Goal: Task Accomplishment & Management: Use online tool/utility

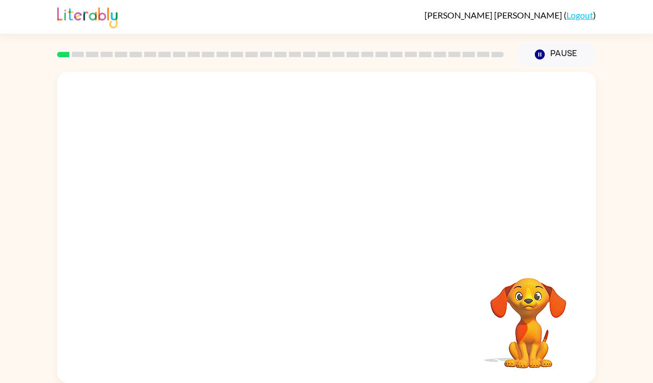
click at [531, 263] on video "Your browser must support playing .mp4 files to use Literably. Please try using…" at bounding box center [528, 315] width 109 height 109
click at [394, 273] on div "Your browser must support playing .mp4 files to use Literably. Please try using…" at bounding box center [326, 227] width 539 height 311
click at [533, 48] on button "Pause Pause" at bounding box center [556, 54] width 79 height 25
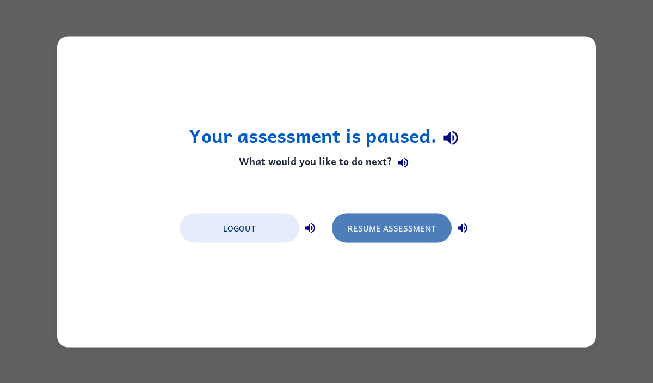
click at [413, 227] on button "Resume Assessment" at bounding box center [392, 227] width 120 height 29
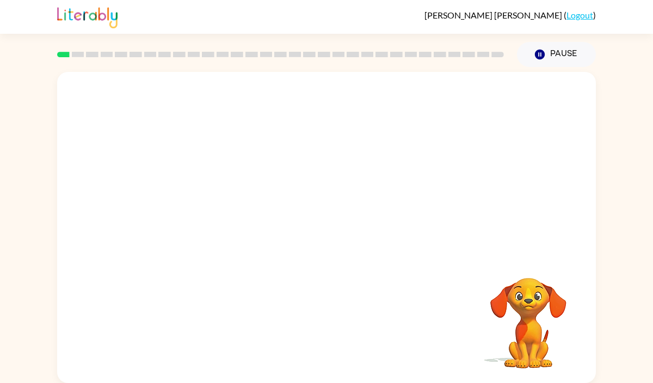
drag, startPoint x: 204, startPoint y: 206, endPoint x: 322, endPoint y: 82, distance: 171.8
click at [322, 82] on video "Your browser must support playing .mp4 files to use Literably. Please try using…" at bounding box center [326, 163] width 539 height 183
click at [330, 235] on icon "button" at bounding box center [326, 232] width 19 height 19
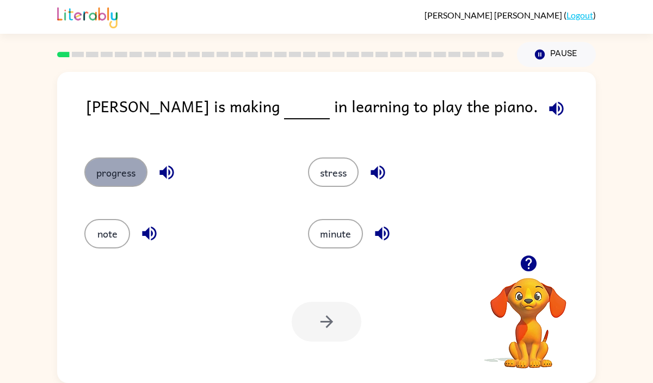
click at [117, 176] on button "progress" at bounding box center [115, 171] width 63 height 29
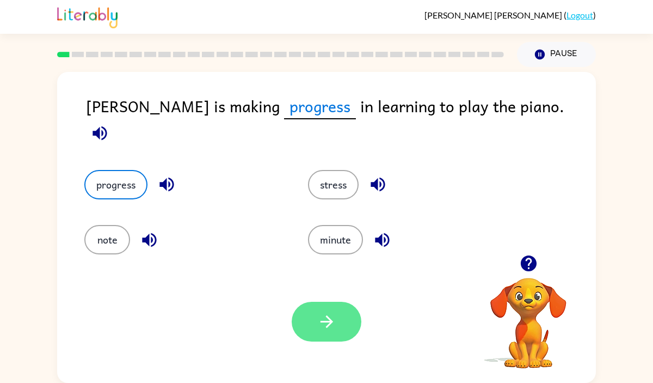
click at [333, 330] on icon "button" at bounding box center [326, 321] width 19 height 19
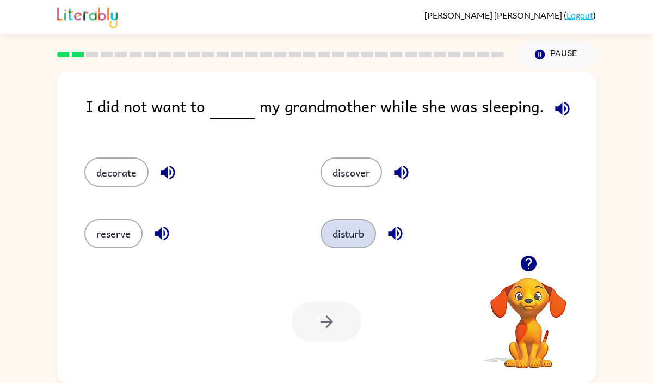
click at [361, 229] on button "disturb" at bounding box center [349, 233] width 56 height 29
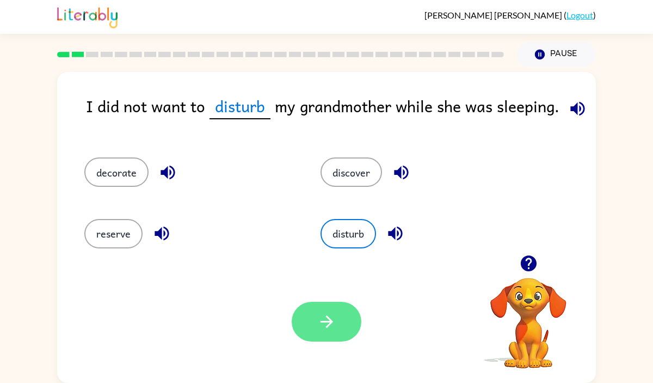
click at [323, 322] on icon "button" at bounding box center [326, 321] width 19 height 19
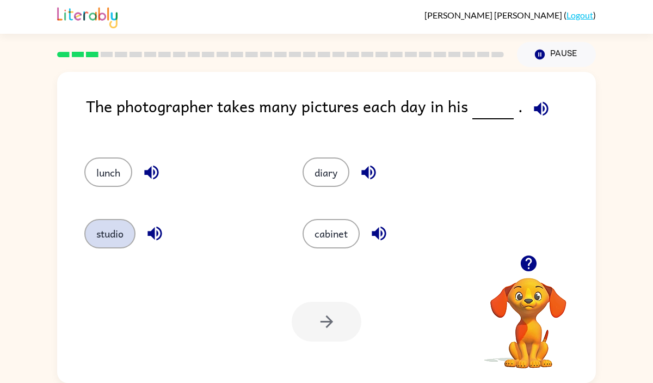
click at [95, 226] on button "studio" at bounding box center [109, 233] width 51 height 29
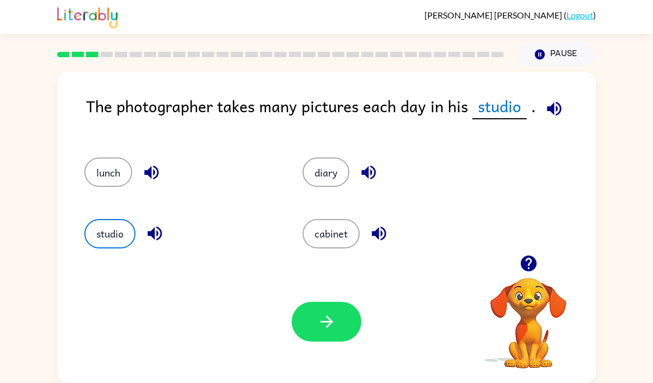
click at [308, 322] on button "button" at bounding box center [327, 322] width 70 height 40
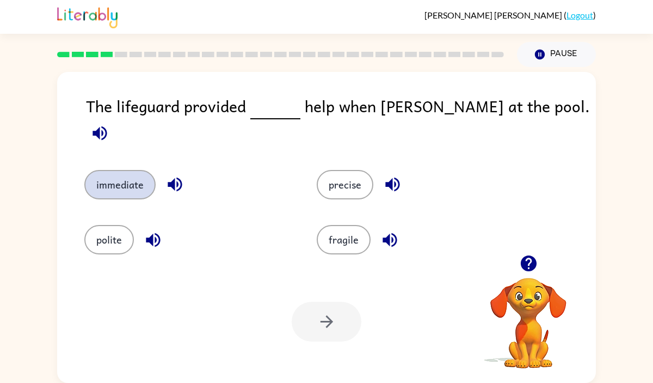
click at [140, 170] on button "immediate" at bounding box center [119, 184] width 71 height 29
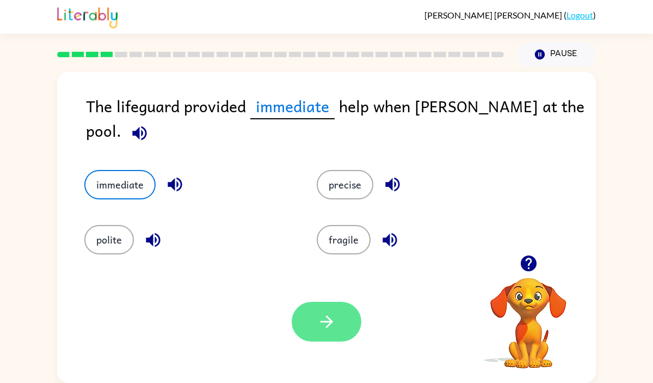
click at [341, 325] on button "button" at bounding box center [327, 322] width 70 height 40
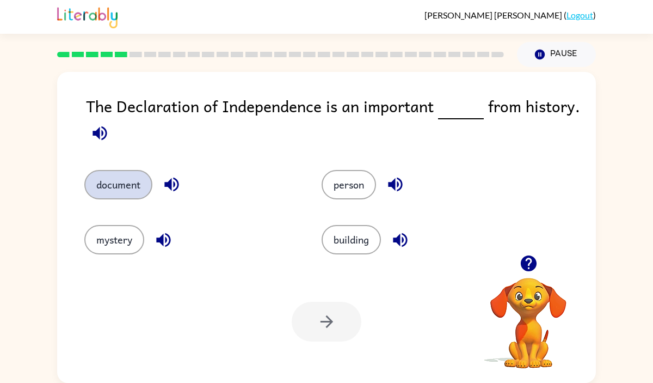
click at [144, 185] on button "document" at bounding box center [118, 184] width 68 height 29
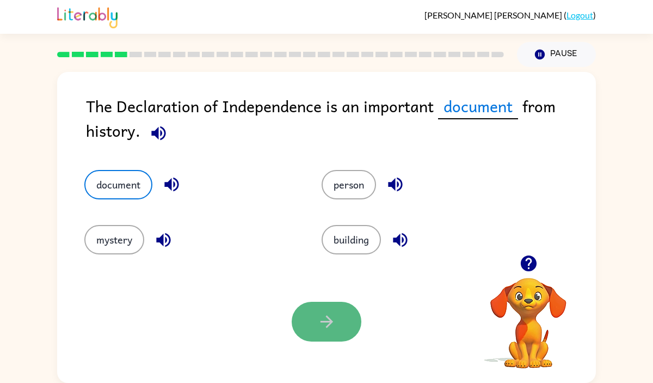
click at [299, 324] on button "button" at bounding box center [327, 322] width 70 height 40
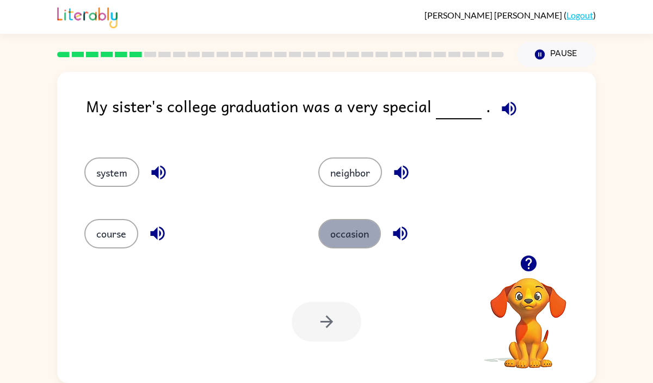
click at [353, 226] on button "occasion" at bounding box center [350, 233] width 63 height 29
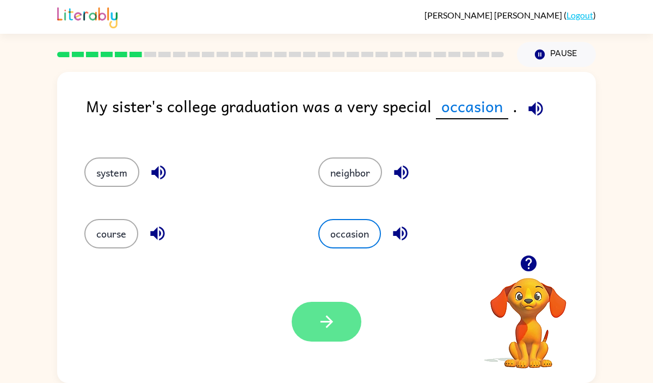
click at [323, 322] on icon "button" at bounding box center [326, 321] width 19 height 19
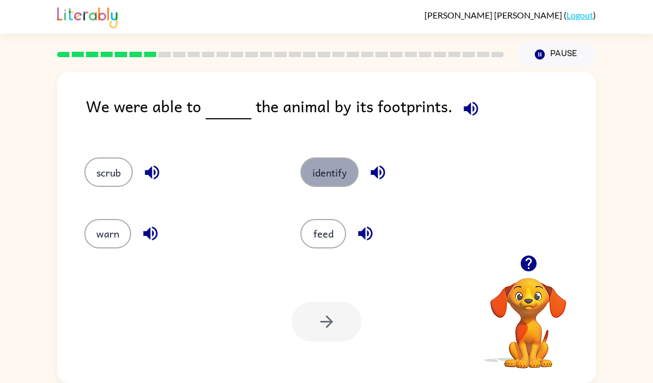
click at [333, 168] on button "identify" at bounding box center [330, 171] width 58 height 29
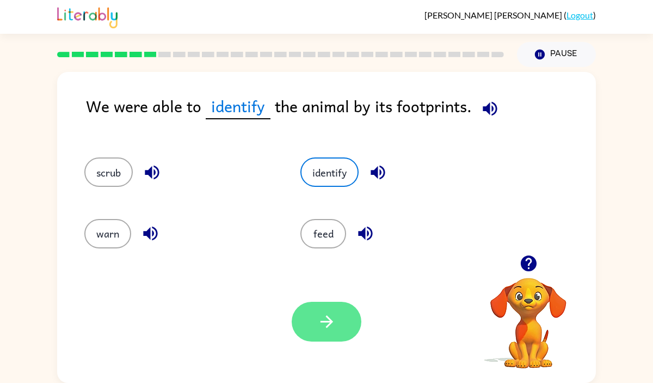
click at [310, 317] on button "button" at bounding box center [327, 322] width 70 height 40
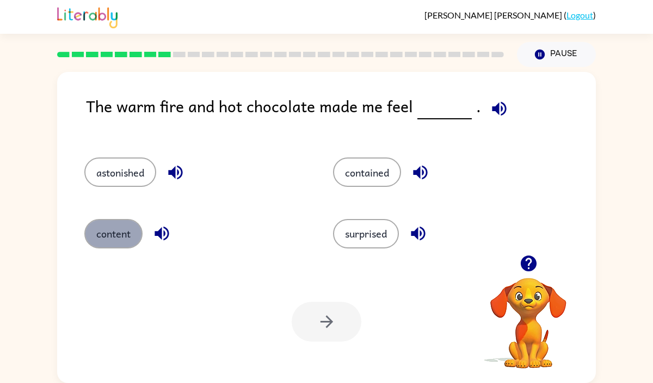
click at [101, 230] on button "content" at bounding box center [113, 233] width 58 height 29
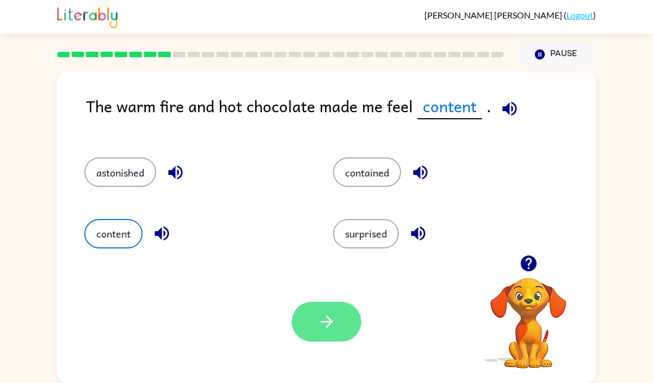
click at [313, 322] on button "button" at bounding box center [327, 322] width 70 height 40
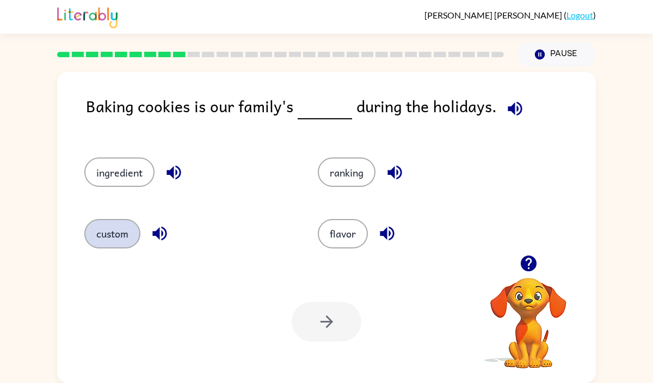
click at [118, 233] on button "custom" at bounding box center [112, 233] width 56 height 29
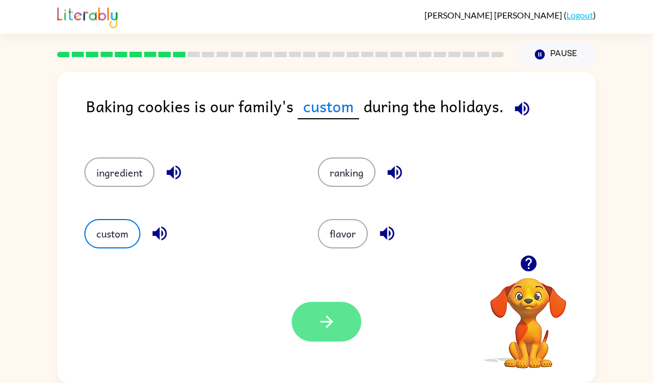
click at [308, 323] on button "button" at bounding box center [327, 322] width 70 height 40
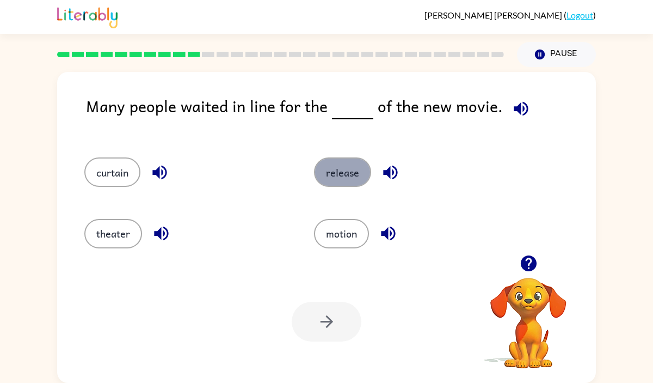
click at [336, 178] on button "release" at bounding box center [342, 171] width 57 height 29
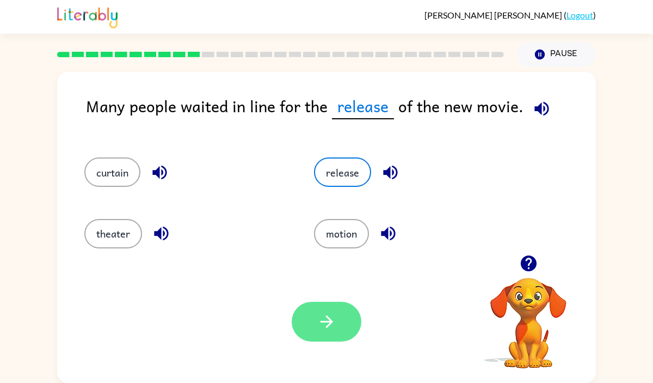
click at [332, 302] on button "button" at bounding box center [327, 322] width 70 height 40
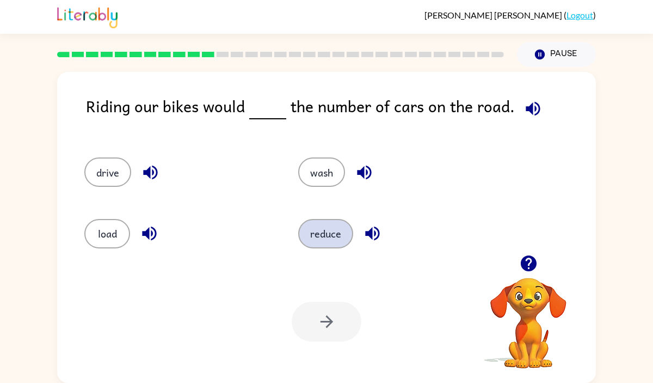
click at [334, 242] on button "reduce" at bounding box center [325, 233] width 55 height 29
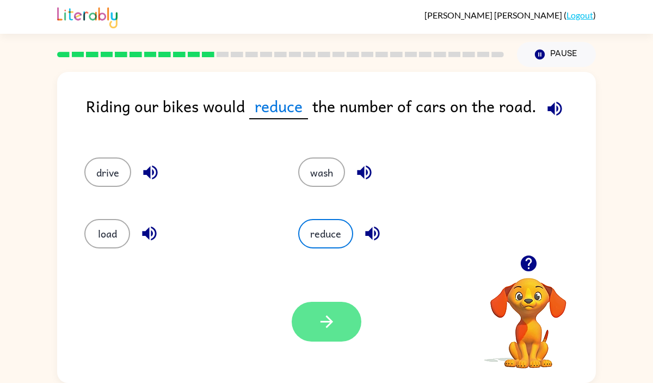
click at [333, 310] on button "button" at bounding box center [327, 322] width 70 height 40
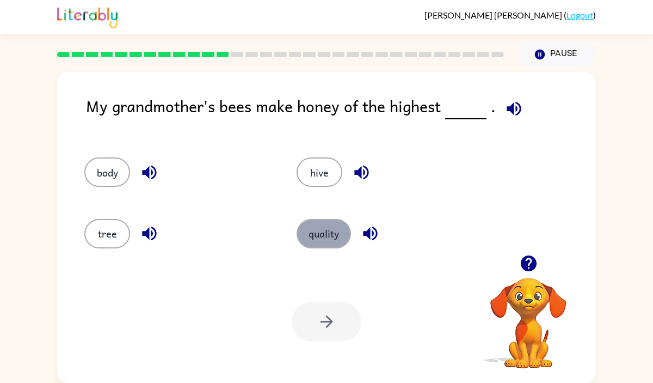
click at [314, 238] on button "quality" at bounding box center [324, 233] width 54 height 29
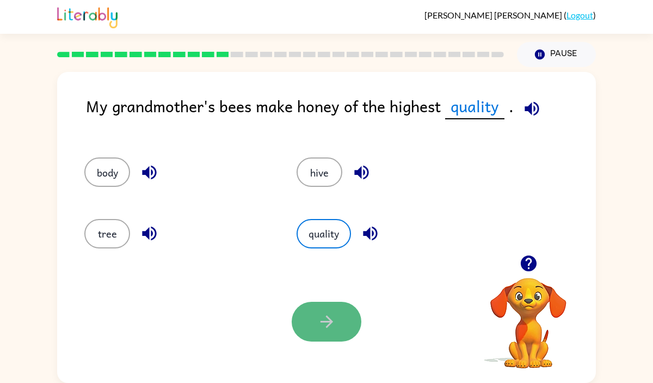
click at [328, 317] on icon "button" at bounding box center [326, 321] width 13 height 13
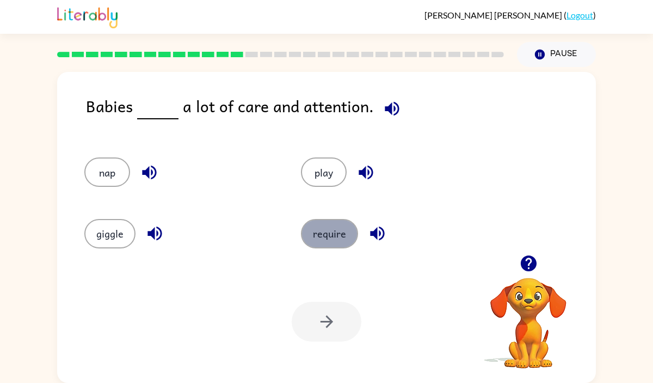
click at [320, 236] on button "require" at bounding box center [329, 233] width 57 height 29
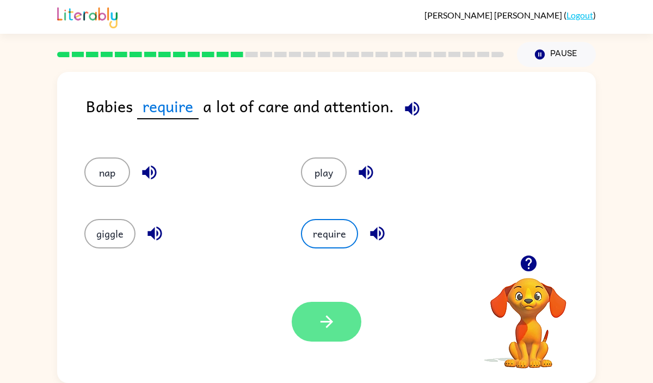
click at [335, 324] on icon "button" at bounding box center [326, 321] width 19 height 19
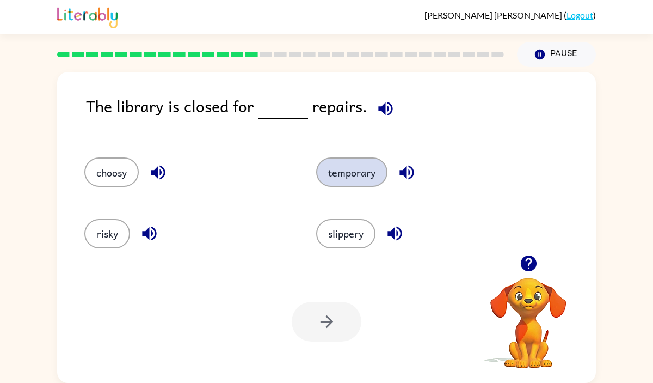
click at [363, 176] on button "temporary" at bounding box center [351, 171] width 71 height 29
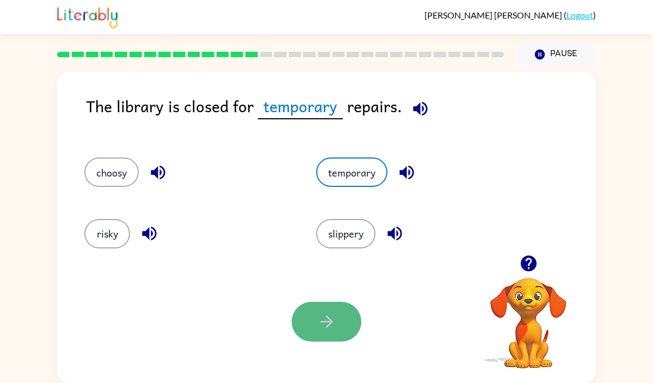
click at [333, 324] on icon "button" at bounding box center [326, 321] width 19 height 19
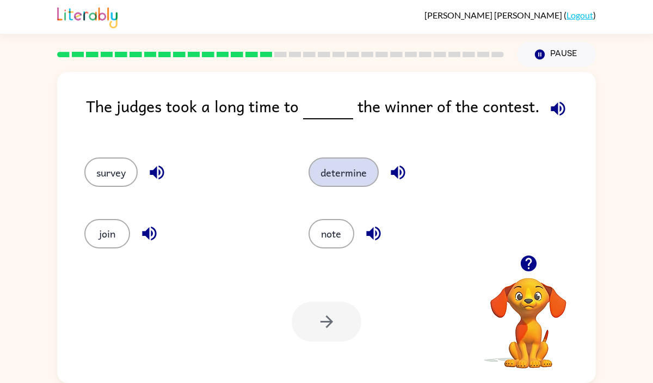
click at [353, 178] on button "determine" at bounding box center [344, 171] width 70 height 29
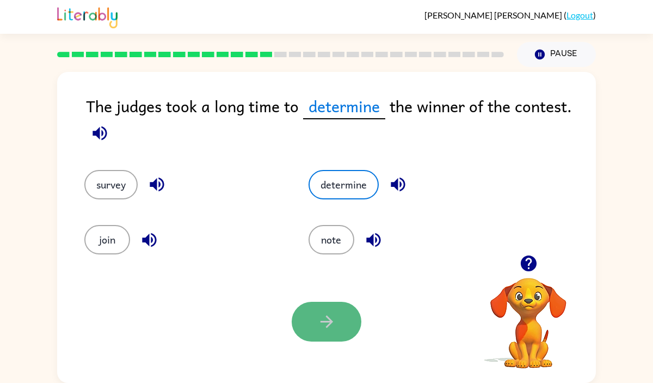
click at [320, 329] on icon "button" at bounding box center [326, 321] width 19 height 19
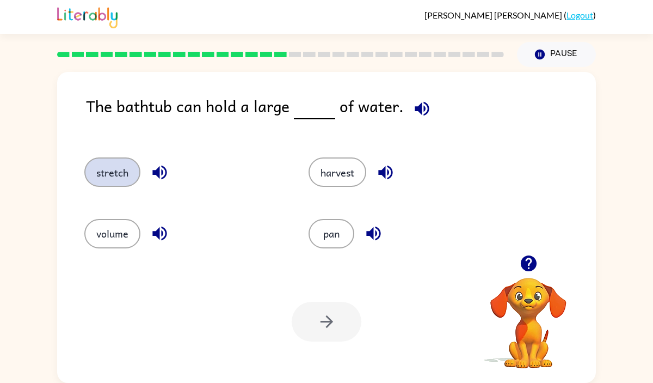
click at [117, 185] on button "stretch" at bounding box center [112, 171] width 56 height 29
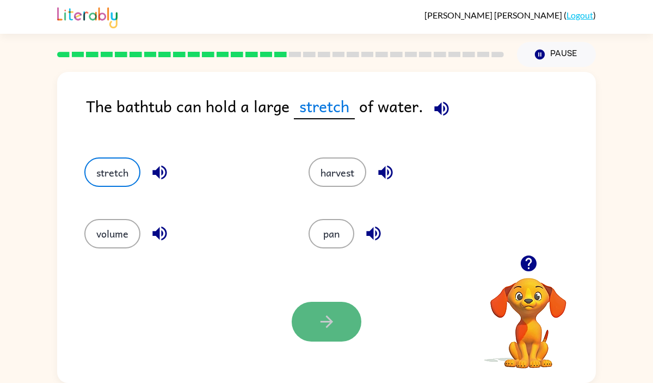
click at [309, 326] on button "button" at bounding box center [327, 322] width 70 height 40
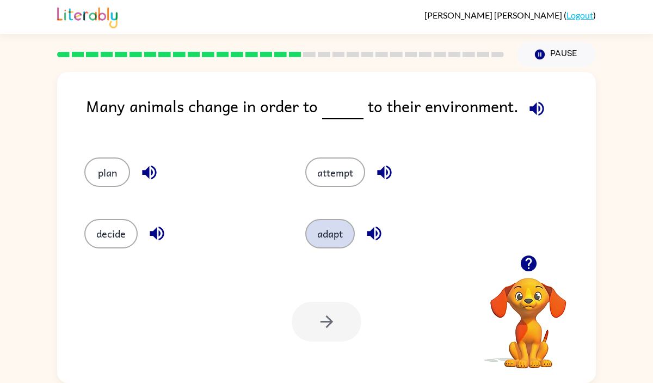
click at [328, 233] on button "adapt" at bounding box center [330, 233] width 50 height 29
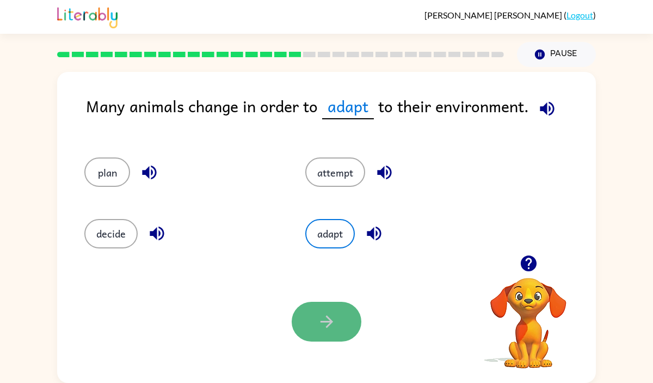
click at [316, 322] on button "button" at bounding box center [327, 322] width 70 height 40
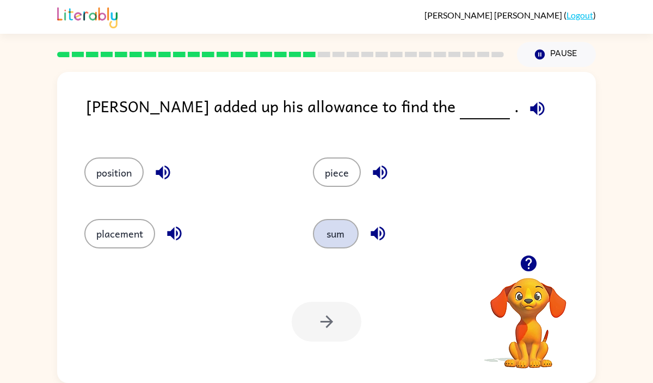
click at [336, 227] on button "sum" at bounding box center [336, 233] width 46 height 29
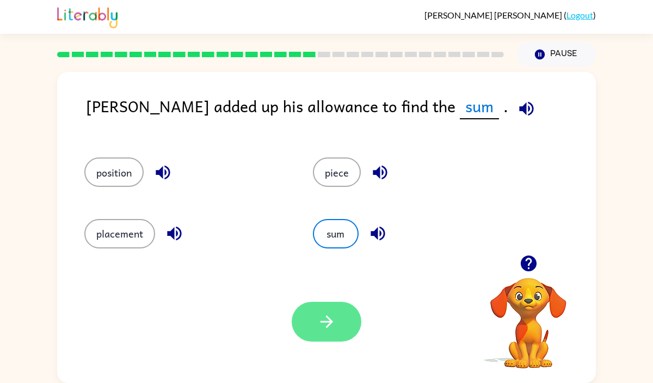
click at [339, 321] on button "button" at bounding box center [327, 322] width 70 height 40
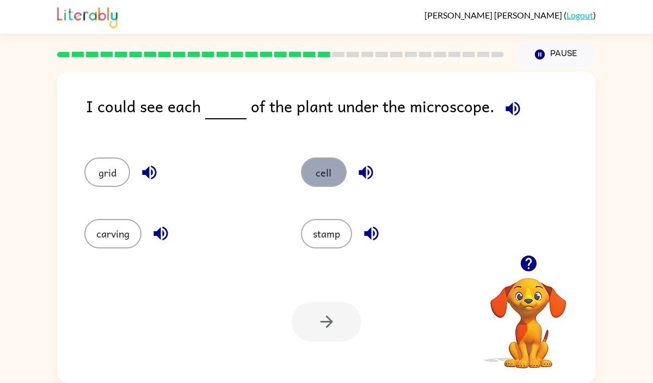
click at [329, 172] on button "cell" at bounding box center [324, 171] width 46 height 29
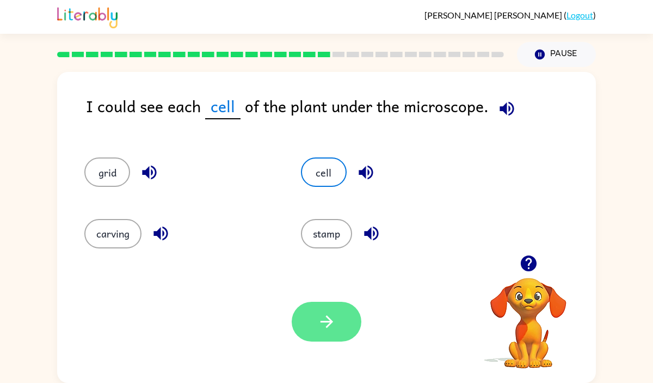
click at [322, 319] on icon "button" at bounding box center [326, 321] width 19 height 19
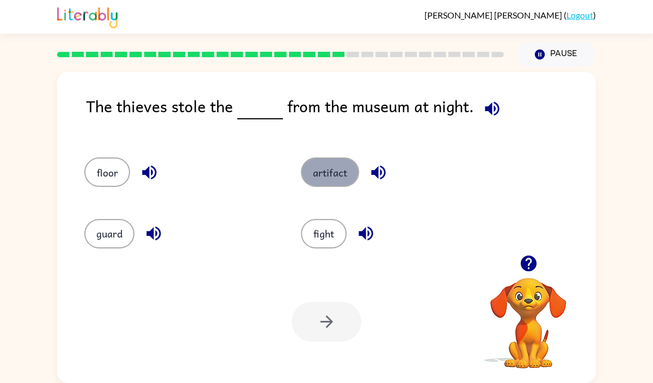
click at [325, 173] on button "artifact" at bounding box center [330, 171] width 58 height 29
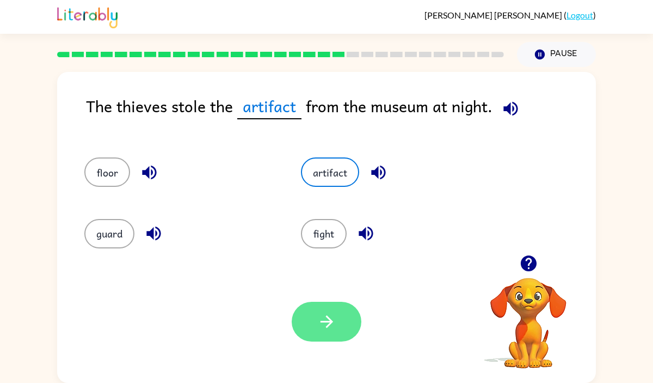
click at [324, 317] on icon "button" at bounding box center [326, 321] width 19 height 19
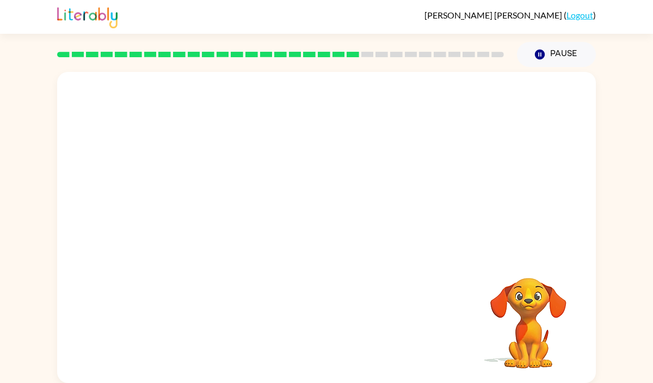
click at [232, 216] on video "Your browser must support playing .mp4 files to use Literably. Please try using…" at bounding box center [326, 163] width 539 height 183
drag, startPoint x: 270, startPoint y: 200, endPoint x: 215, endPoint y: 209, distance: 55.7
click at [216, 209] on video "Your browser must support playing .mp4 files to use Literably. Please try using…" at bounding box center [326, 163] width 539 height 183
click at [226, 216] on video "Your browser must support playing .mp4 files to use Literably. Please try using…" at bounding box center [326, 163] width 539 height 183
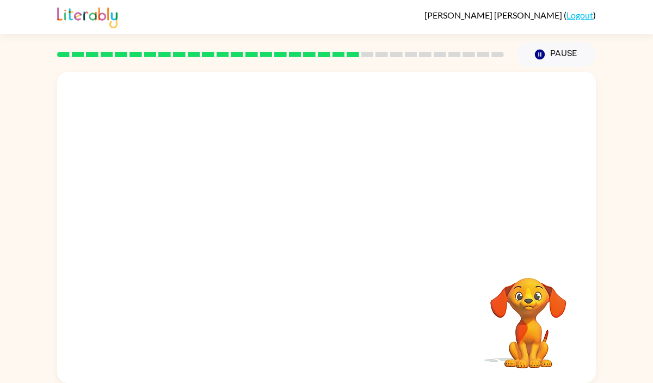
click at [227, 222] on video "Your browser must support playing .mp4 files to use Literably. Please try using…" at bounding box center [326, 163] width 539 height 183
click at [314, 236] on div at bounding box center [327, 233] width 70 height 40
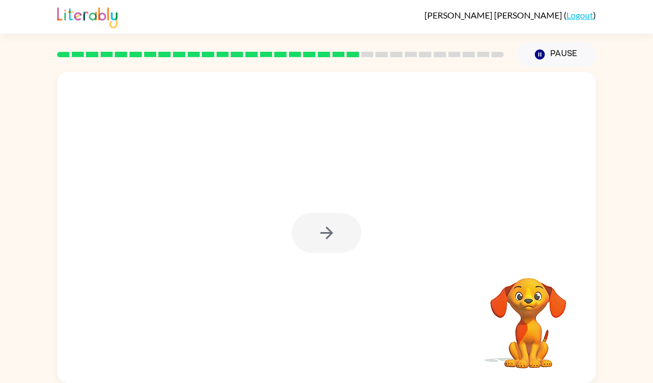
click at [314, 236] on div at bounding box center [327, 233] width 70 height 40
click at [314, 236] on button "button" at bounding box center [327, 233] width 70 height 40
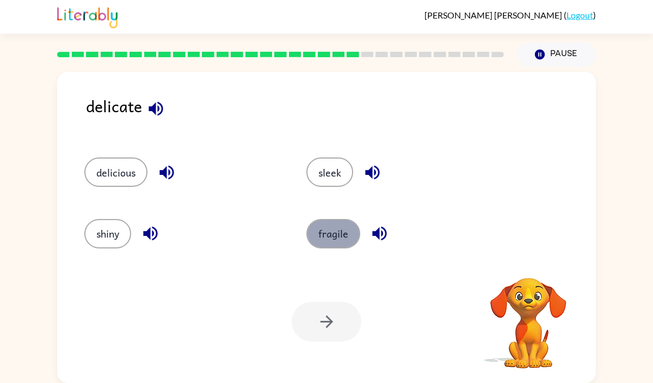
click at [341, 241] on button "fragile" at bounding box center [334, 233] width 54 height 29
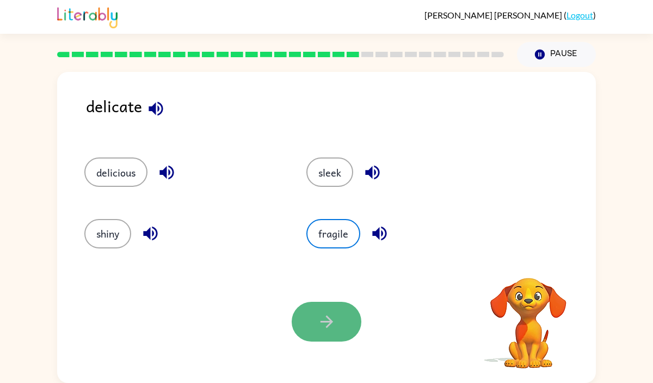
click at [322, 318] on icon "button" at bounding box center [326, 321] width 19 height 19
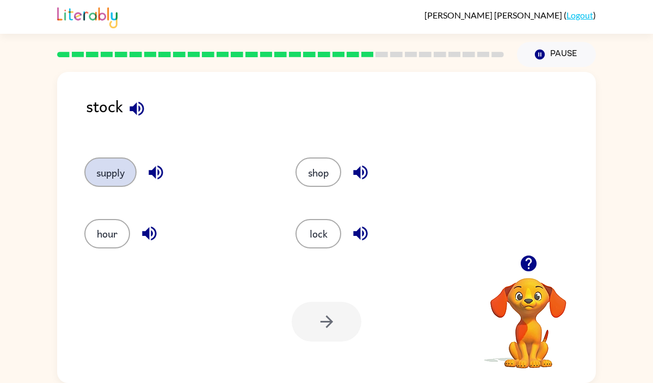
click at [116, 177] on button "supply" at bounding box center [110, 171] width 52 height 29
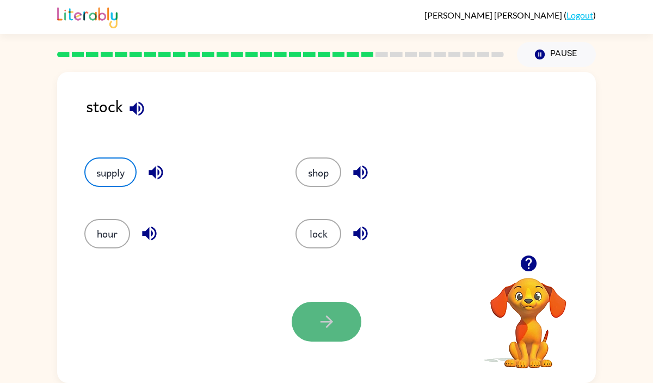
click at [311, 330] on button "button" at bounding box center [327, 322] width 70 height 40
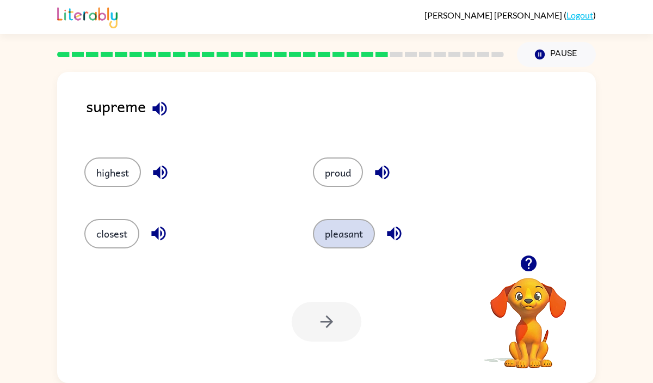
click at [350, 234] on button "pleasant" at bounding box center [344, 233] width 62 height 29
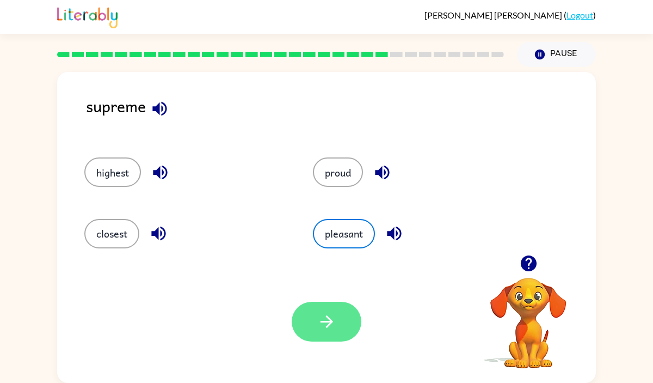
click at [337, 307] on button "button" at bounding box center [327, 322] width 70 height 40
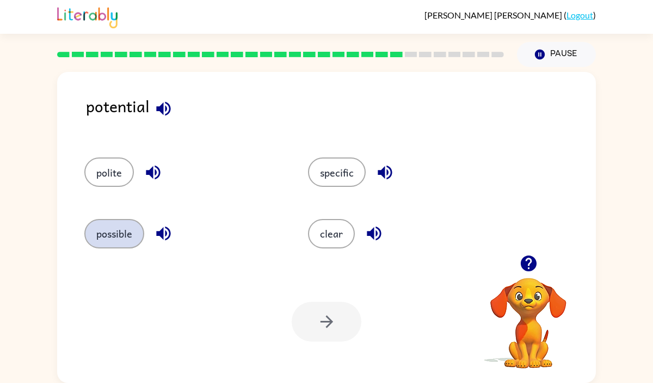
click at [122, 237] on button "possible" at bounding box center [114, 233] width 60 height 29
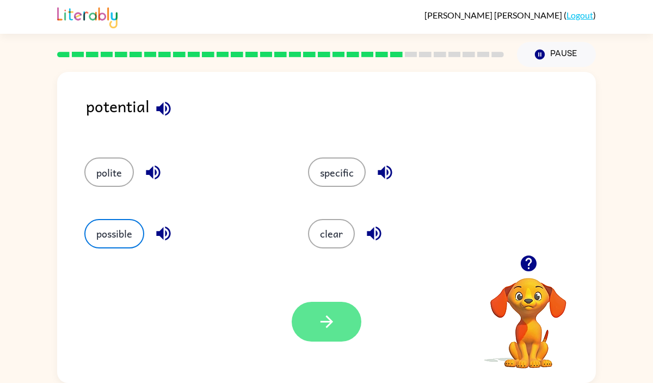
click at [324, 333] on button "button" at bounding box center [327, 322] width 70 height 40
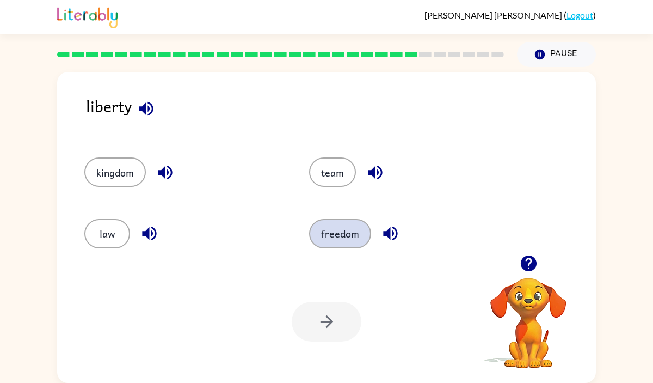
click at [348, 231] on button "freedom" at bounding box center [340, 233] width 62 height 29
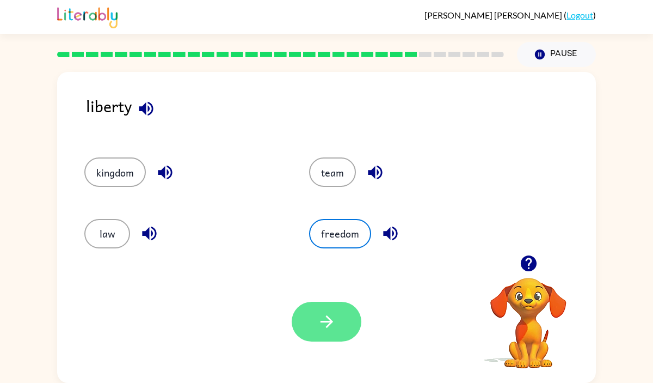
click at [321, 336] on button "button" at bounding box center [327, 322] width 70 height 40
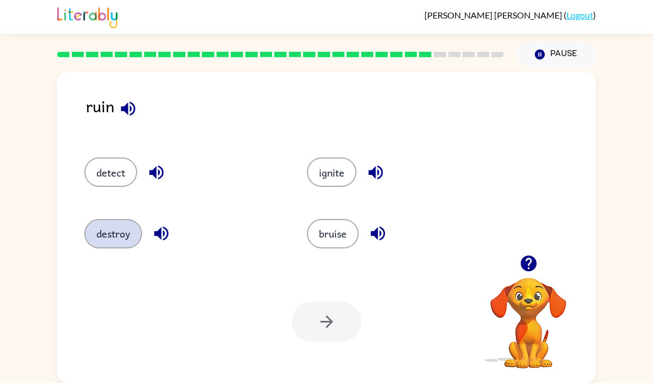
click at [114, 240] on button "destroy" at bounding box center [113, 233] width 58 height 29
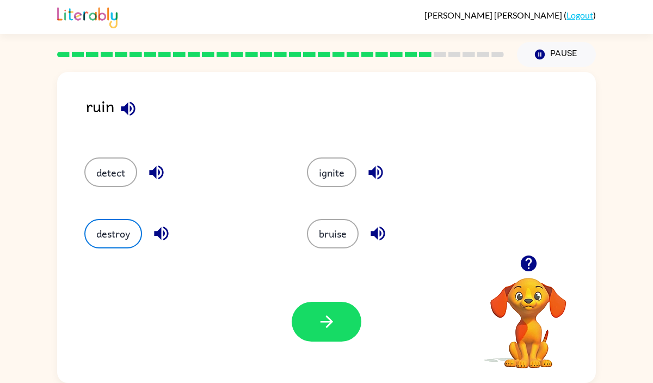
click at [326, 327] on icon "button" at bounding box center [326, 321] width 19 height 19
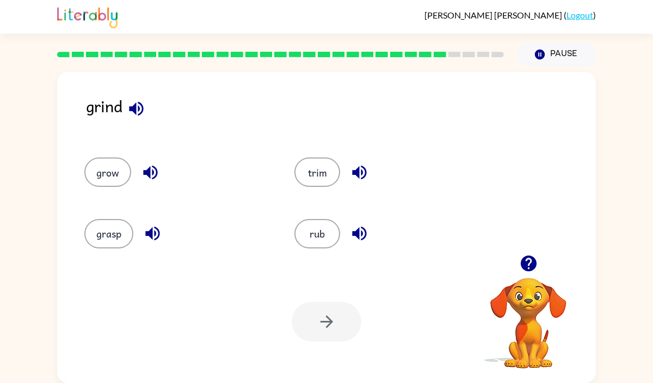
click at [522, 265] on icon "button" at bounding box center [529, 263] width 16 height 16
click at [138, 104] on icon "button" at bounding box center [136, 108] width 19 height 19
click at [148, 168] on icon "button" at bounding box center [150, 172] width 19 height 19
click at [154, 226] on icon "button" at bounding box center [152, 233] width 19 height 19
click at [362, 168] on icon "button" at bounding box center [359, 172] width 19 height 19
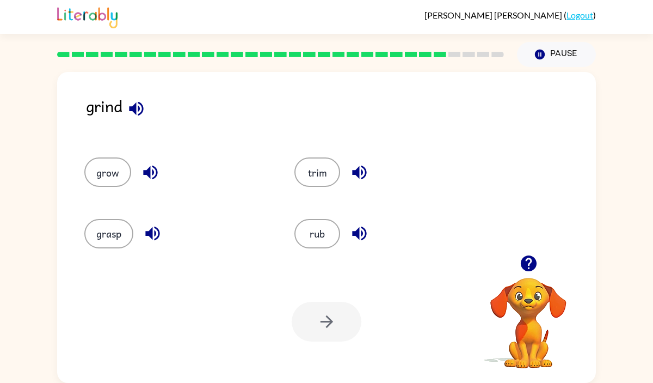
click at [364, 234] on icon "button" at bounding box center [359, 233] width 19 height 19
click at [304, 234] on button "rub" at bounding box center [318, 233] width 46 height 29
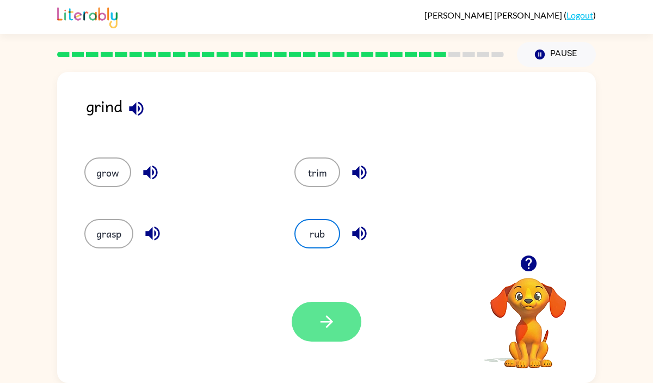
click at [337, 324] on button "button" at bounding box center [327, 322] width 70 height 40
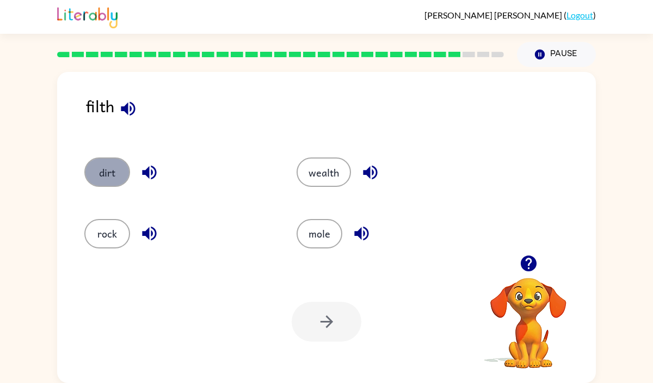
click at [109, 165] on button "dirt" at bounding box center [107, 171] width 46 height 29
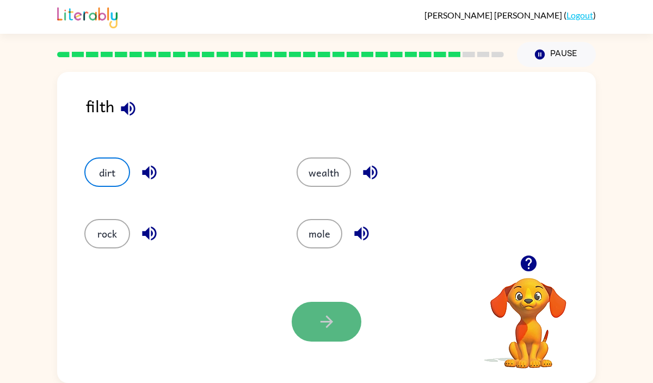
click at [328, 324] on icon "button" at bounding box center [326, 321] width 13 height 13
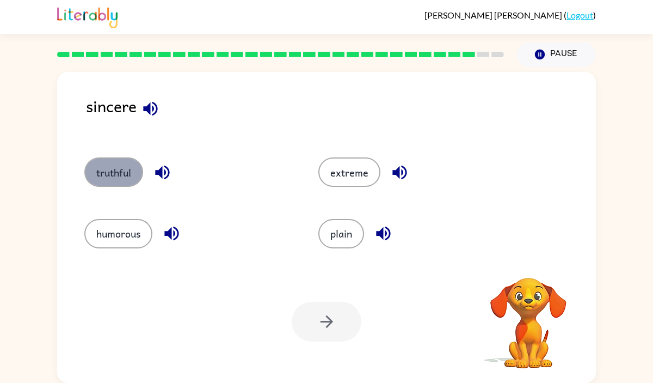
click at [139, 172] on button "truthful" at bounding box center [113, 171] width 59 height 29
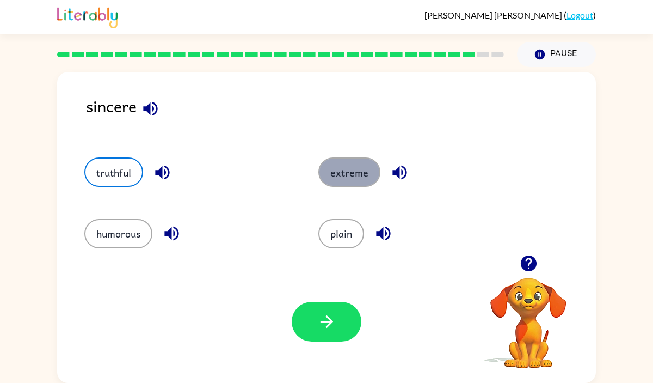
click at [352, 178] on button "extreme" at bounding box center [350, 171] width 62 height 29
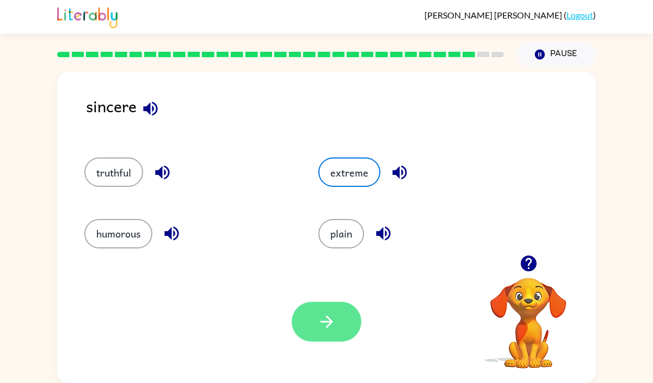
click at [333, 318] on icon "button" at bounding box center [326, 321] width 19 height 19
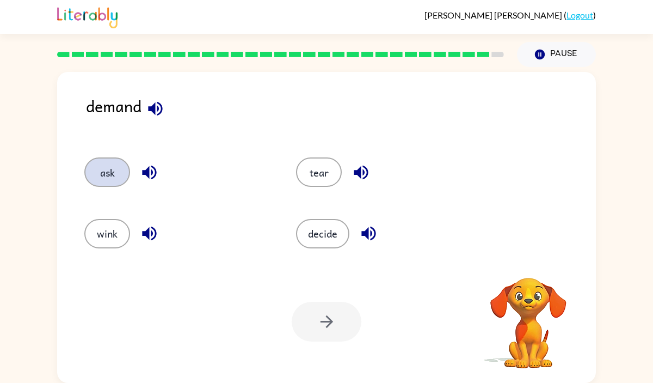
click at [92, 172] on button "ask" at bounding box center [107, 171] width 46 height 29
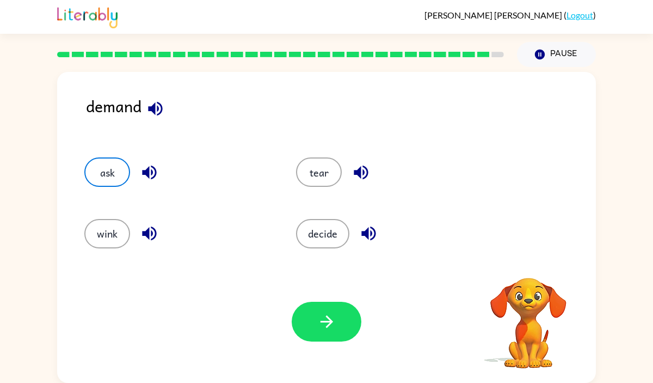
click at [336, 342] on div "Your browser must support playing .mp4 files to use Literably. Please try using…" at bounding box center [326, 321] width 539 height 123
click at [336, 331] on button "button" at bounding box center [327, 322] width 70 height 40
